Goal: Transaction & Acquisition: Purchase product/service

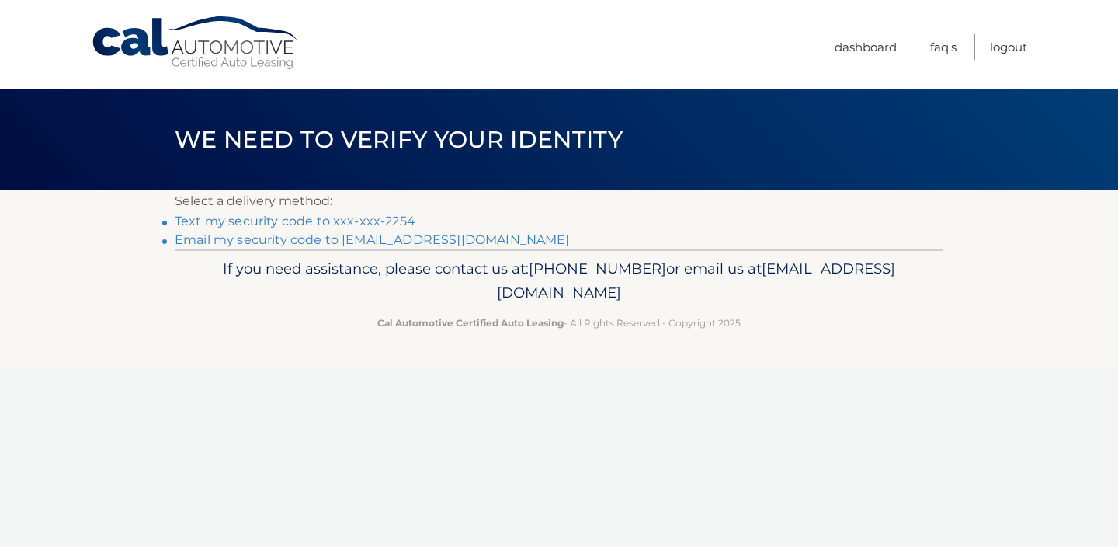
click at [338, 220] on link "Text my security code to xxx-xxx-2254" at bounding box center [295, 221] width 241 height 15
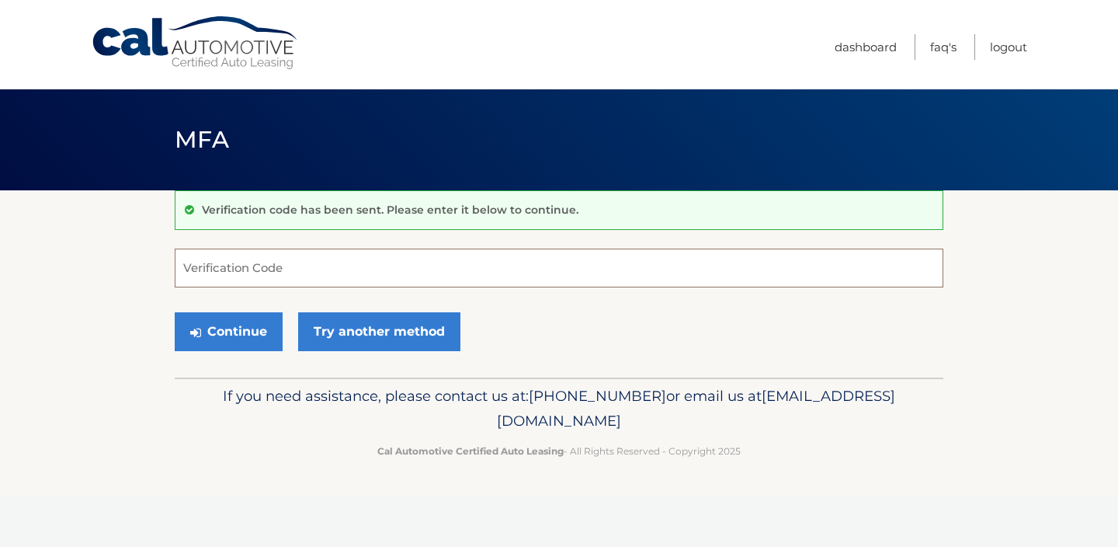
click at [328, 264] on input "Verification Code" at bounding box center [559, 267] width 769 height 39
type input "476577"
click at [233, 351] on div "Continue Try another method" at bounding box center [559, 332] width 769 height 53
click at [235, 331] on button "Continue" at bounding box center [229, 331] width 108 height 39
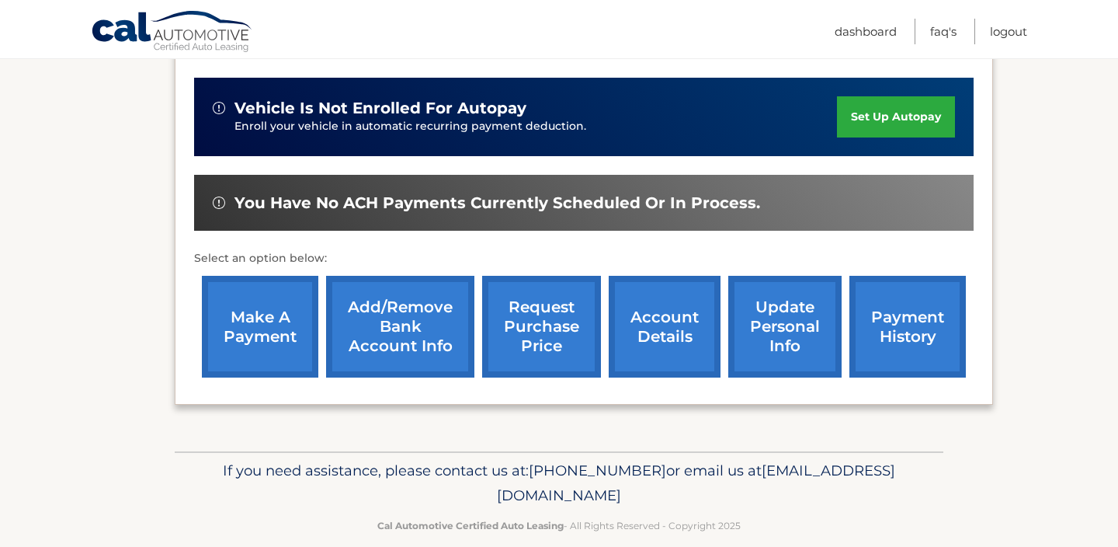
scroll to position [394, 0]
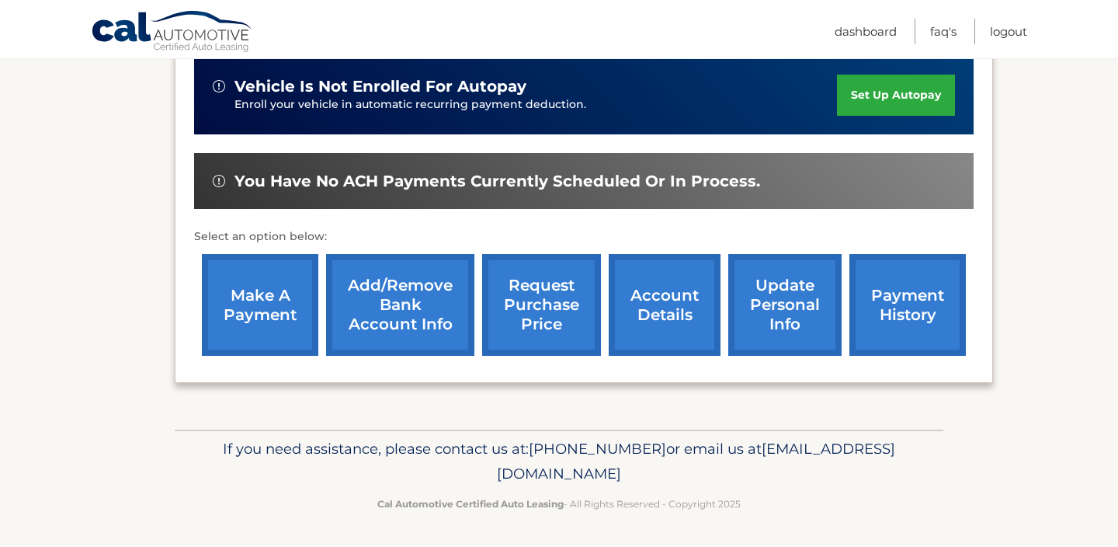
click at [259, 304] on link "make a payment" at bounding box center [260, 305] width 116 height 102
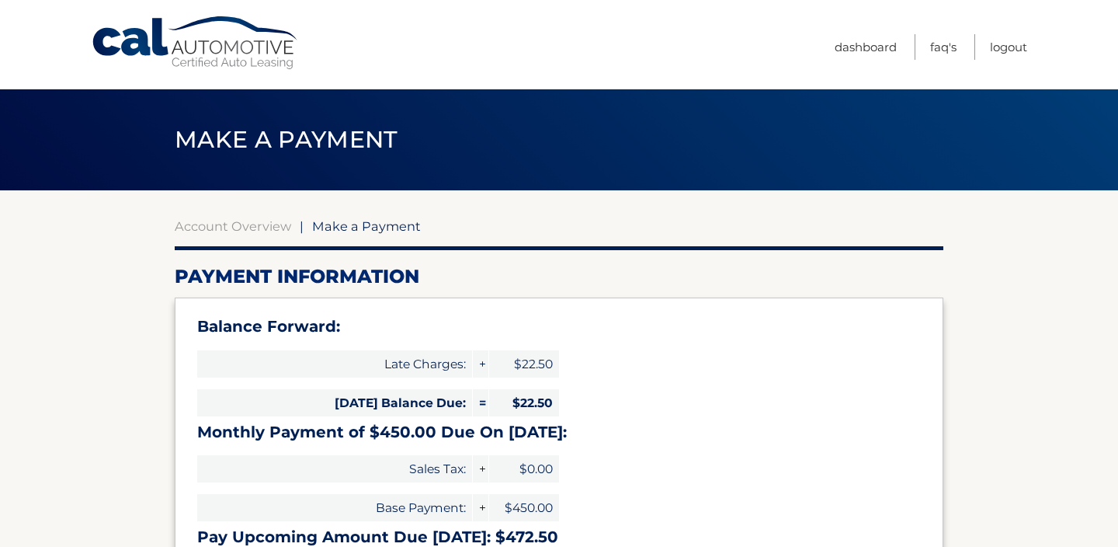
select select "MjcyYjZjNjYtYTFiMy00MWVlLTg1NTUtMWYyN2UwNTAxZjYz"
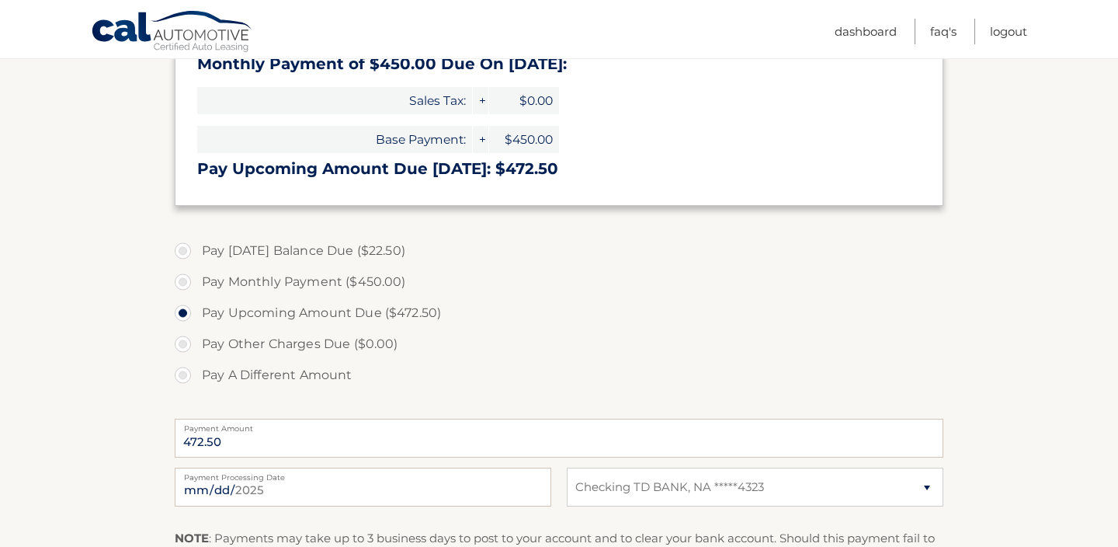
scroll to position [373, 0]
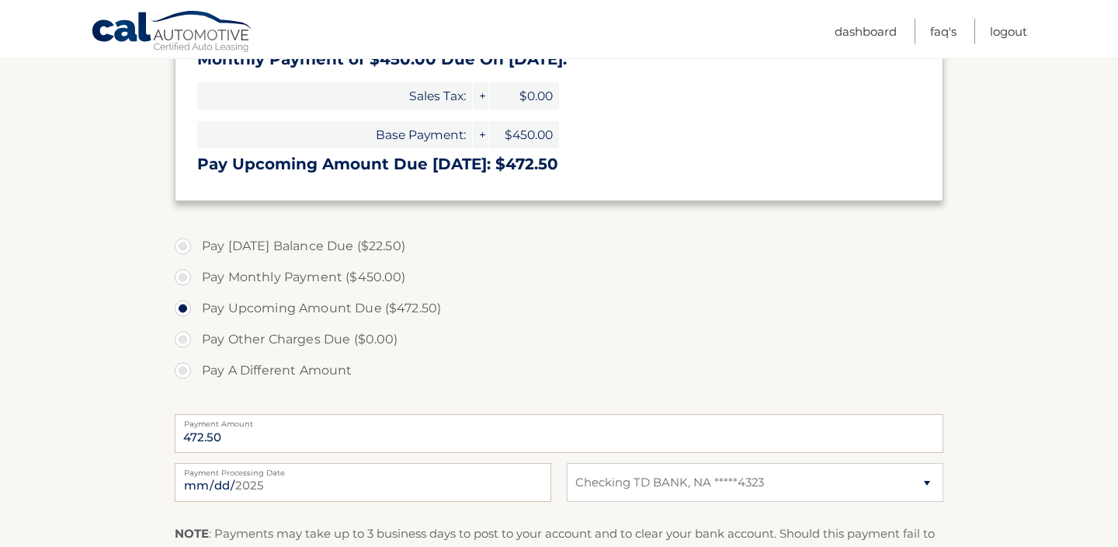
click at [183, 275] on label "Pay Monthly Payment ($450.00)" at bounding box center [559, 277] width 769 height 31
click at [183, 275] on input "Pay Monthly Payment ($450.00)" at bounding box center [189, 274] width 16 height 25
radio input "true"
type input "450.00"
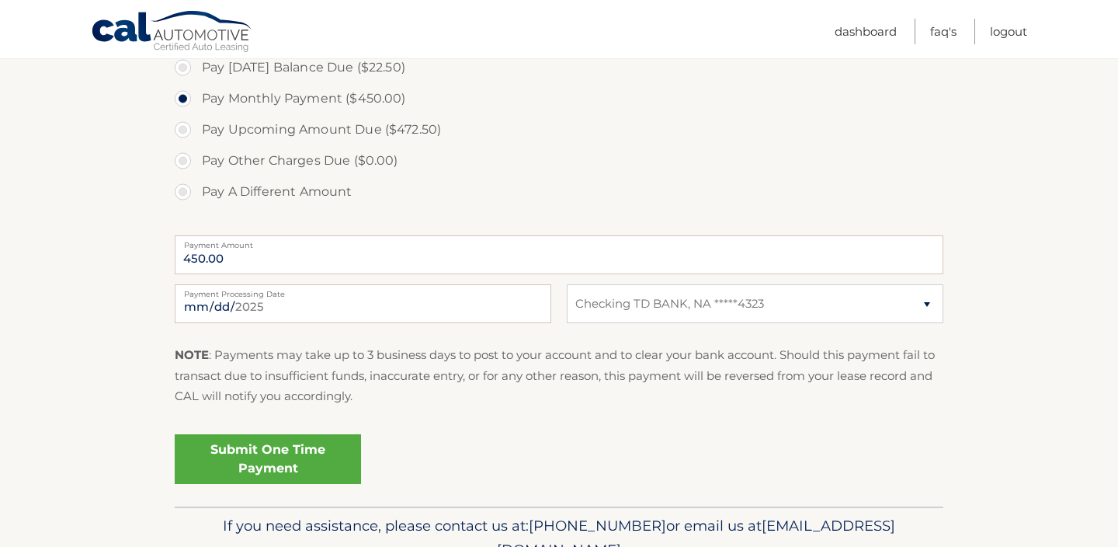
scroll to position [629, 0]
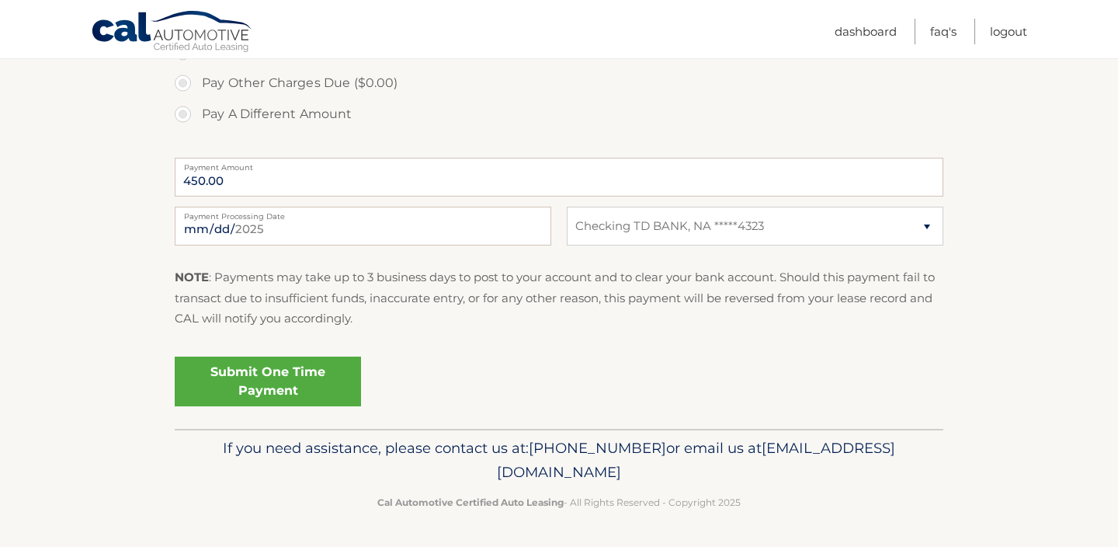
click at [265, 379] on link "Submit One Time Payment" at bounding box center [268, 381] width 186 height 50
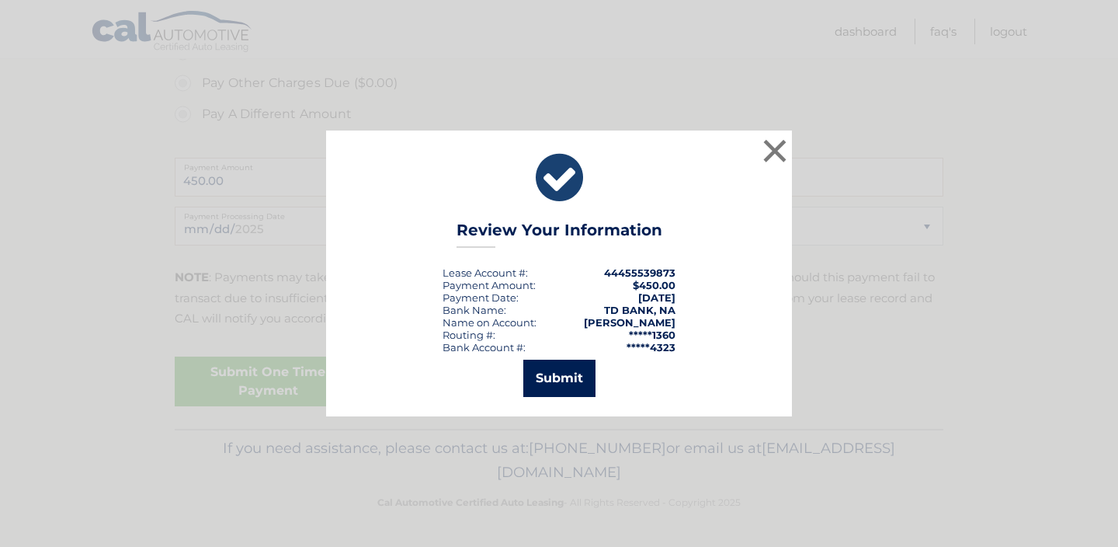
click at [573, 376] on button "Submit" at bounding box center [559, 377] width 72 height 37
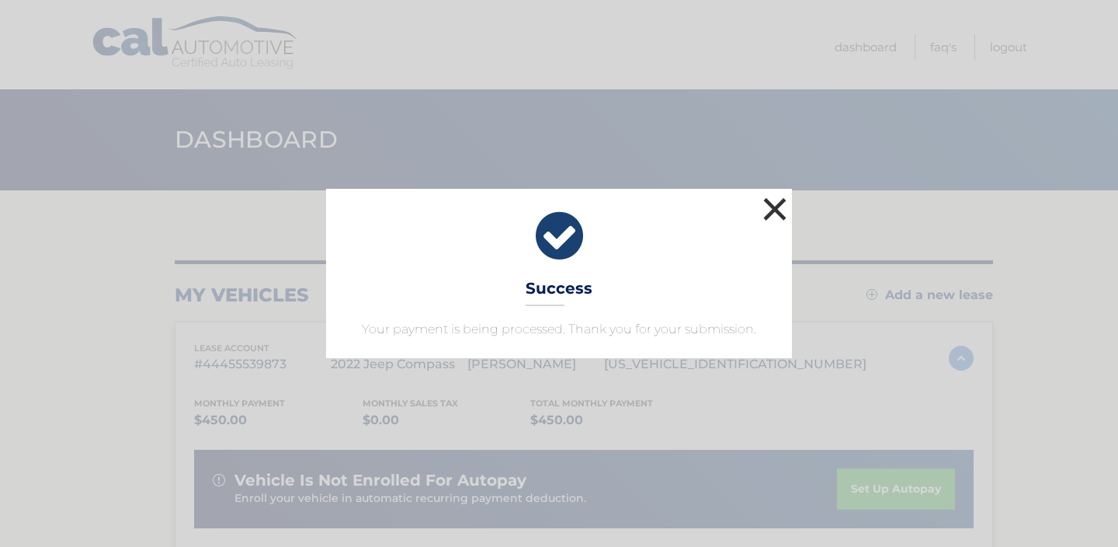
click at [785, 207] on button "×" at bounding box center [774, 208] width 31 height 31
